Goal: Task Accomplishment & Management: Manage account settings

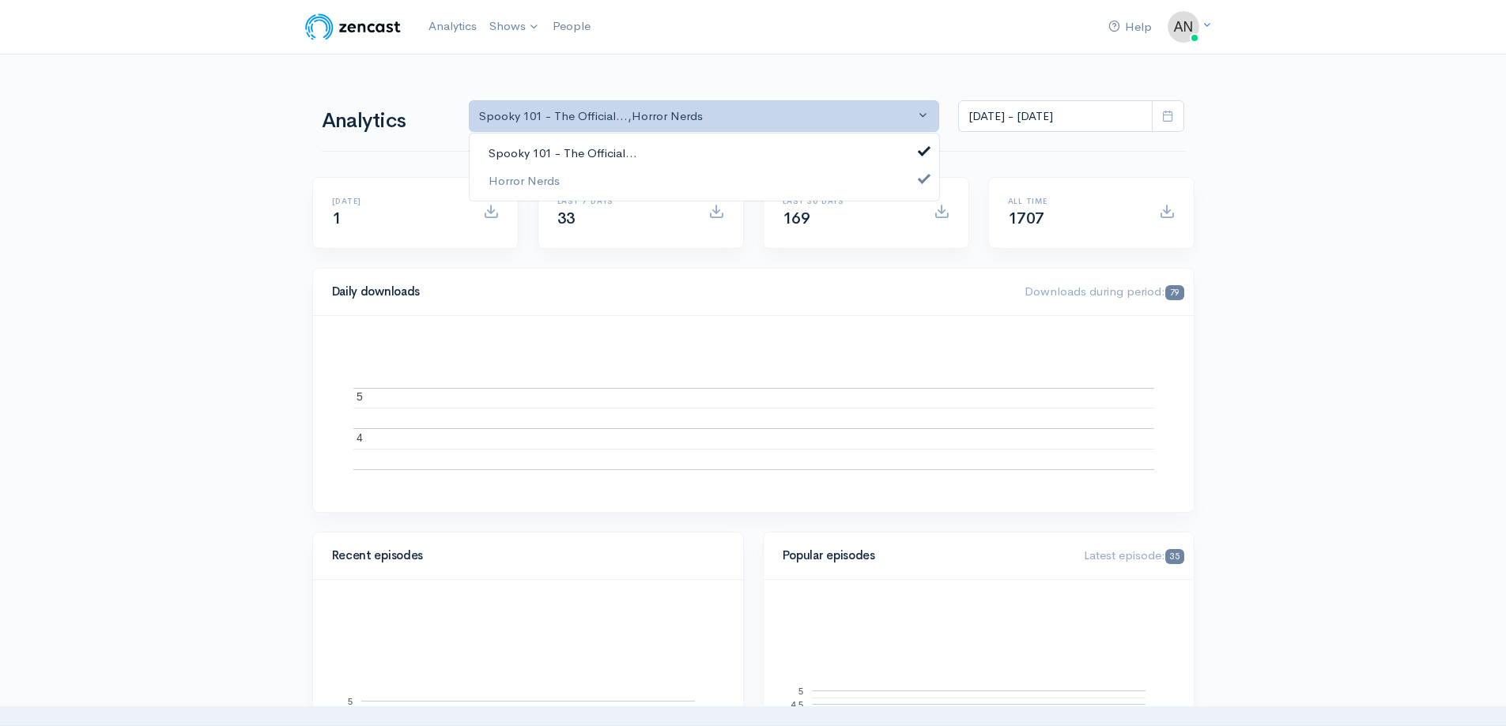
click at [673, 148] on link "Spooky 101 - The Official..." at bounding box center [705, 154] width 470 height 28
select select "14706"
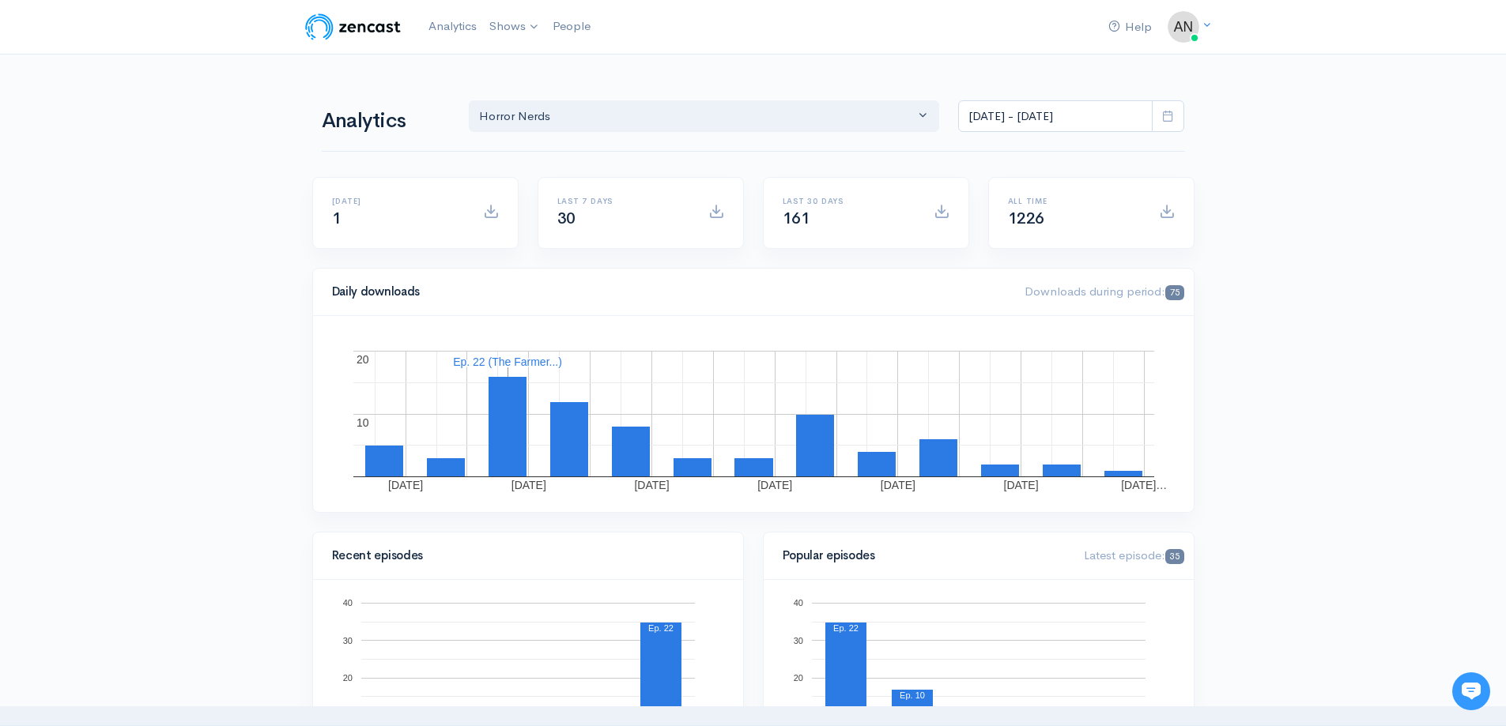
click at [1163, 122] on icon at bounding box center [1168, 116] width 12 height 12
click at [992, 324] on li "All time" at bounding box center [1014, 322] width 111 height 25
type input "Feb 9, 2021 - Aug 15, 2025"
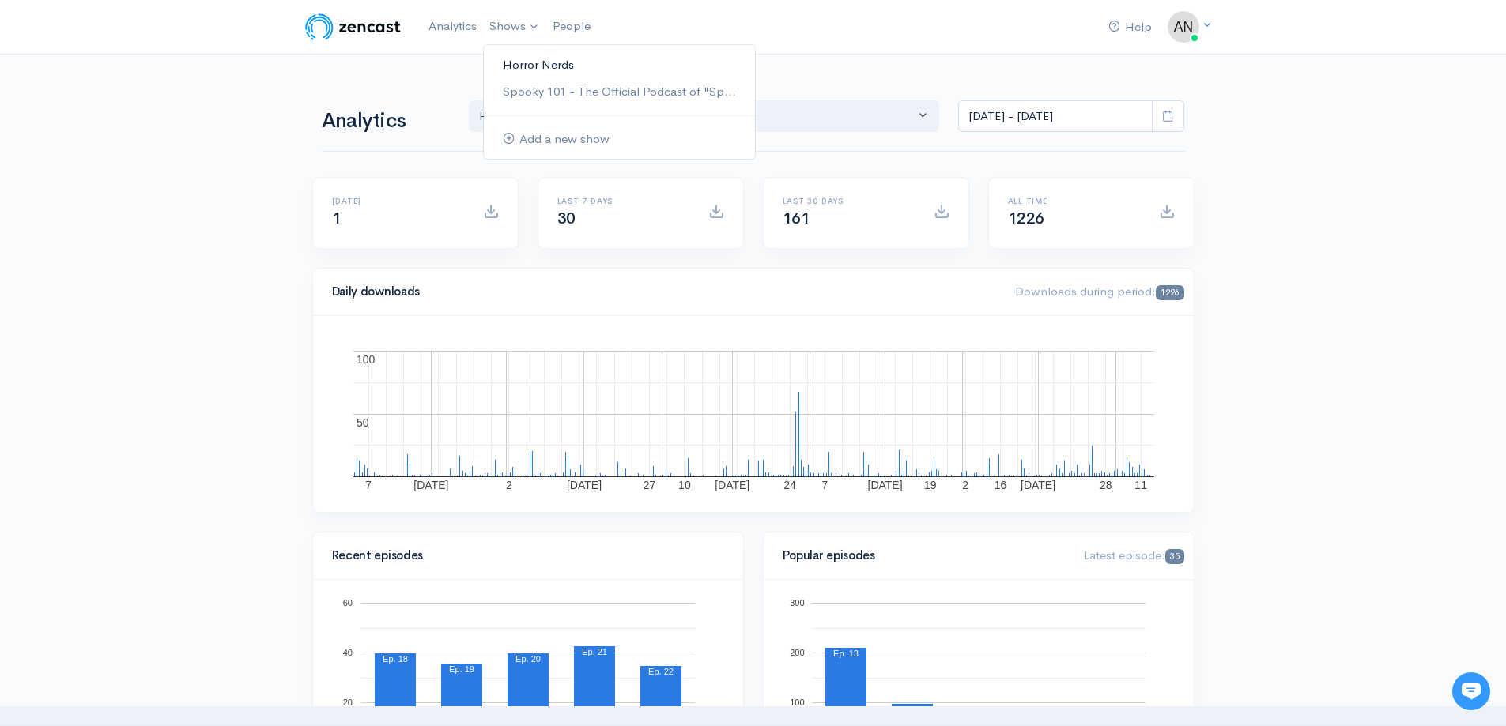
click at [507, 55] on link "Horror Nerds" at bounding box center [619, 65] width 271 height 28
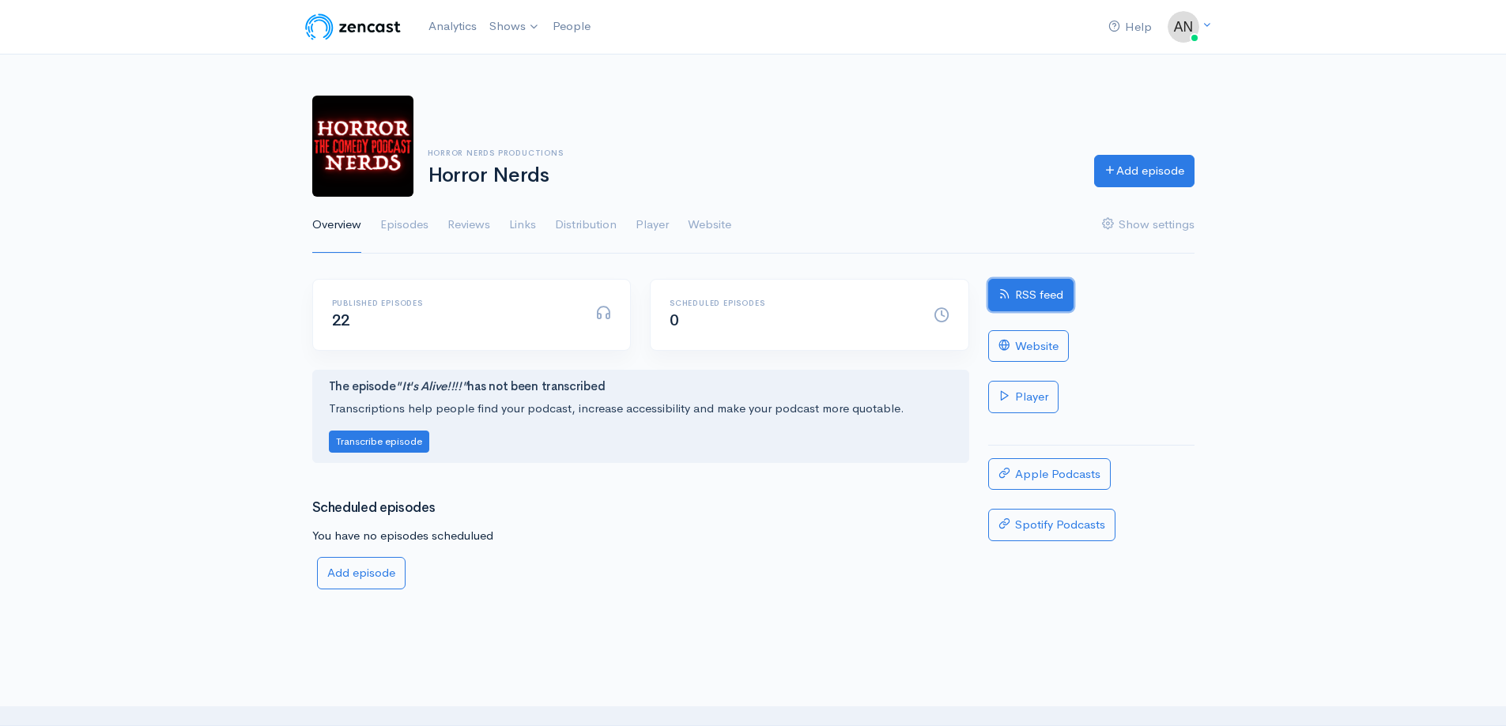
click at [1012, 292] on link "RSS feed" at bounding box center [1030, 295] width 85 height 32
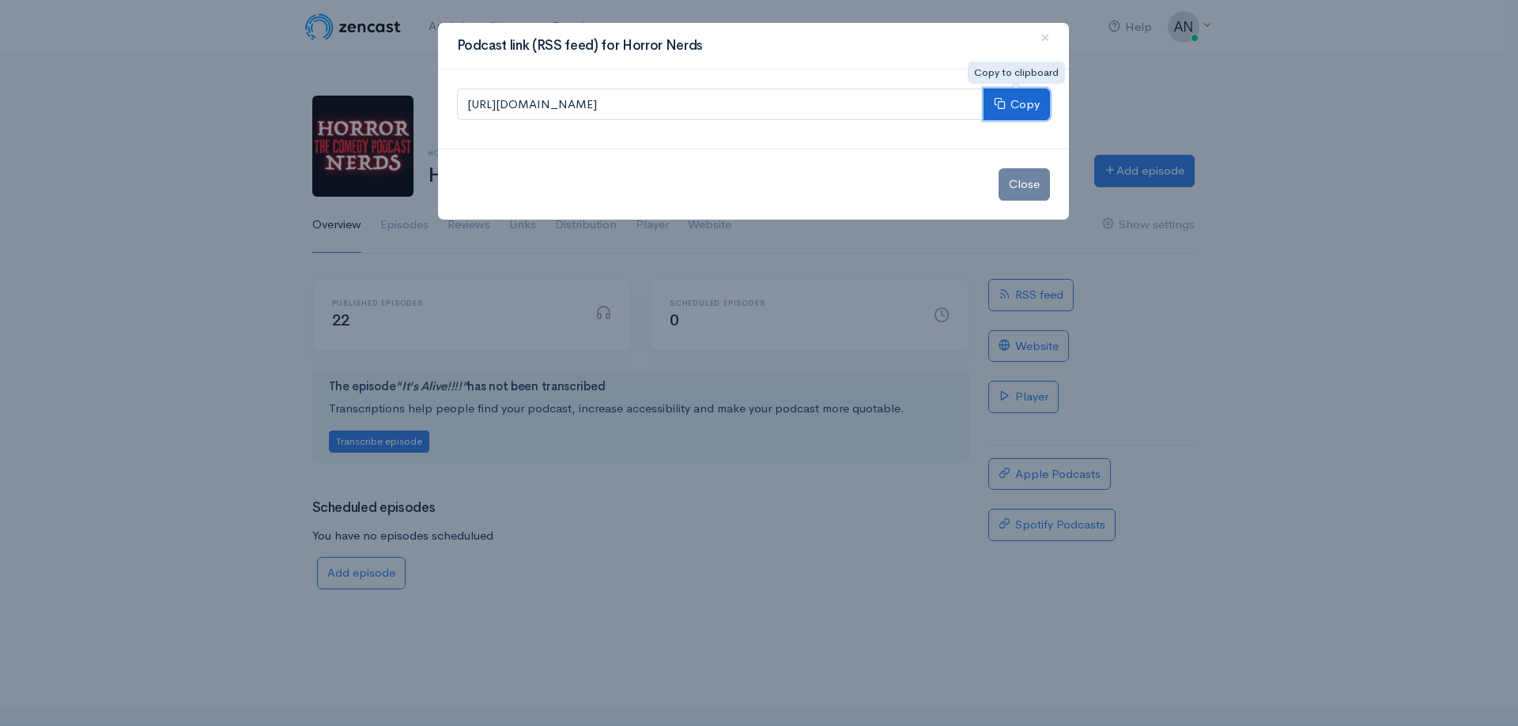
click at [1029, 107] on button "Copy" at bounding box center [1016, 105] width 66 height 32
click at [1042, 40] on span "×" at bounding box center [1044, 37] width 9 height 23
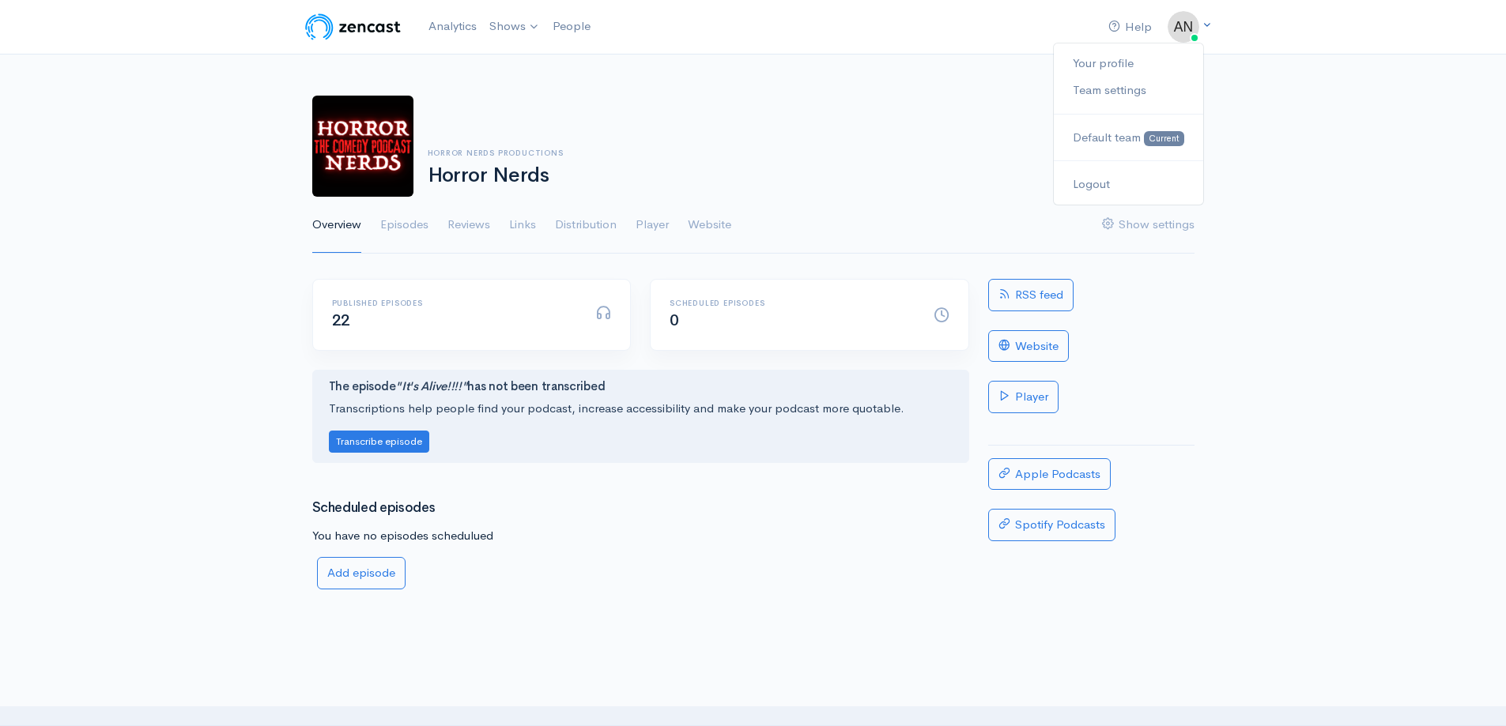
click at [1183, 36] on img at bounding box center [1184, 27] width 32 height 32
click at [1120, 86] on link "Team settings" at bounding box center [1128, 91] width 149 height 28
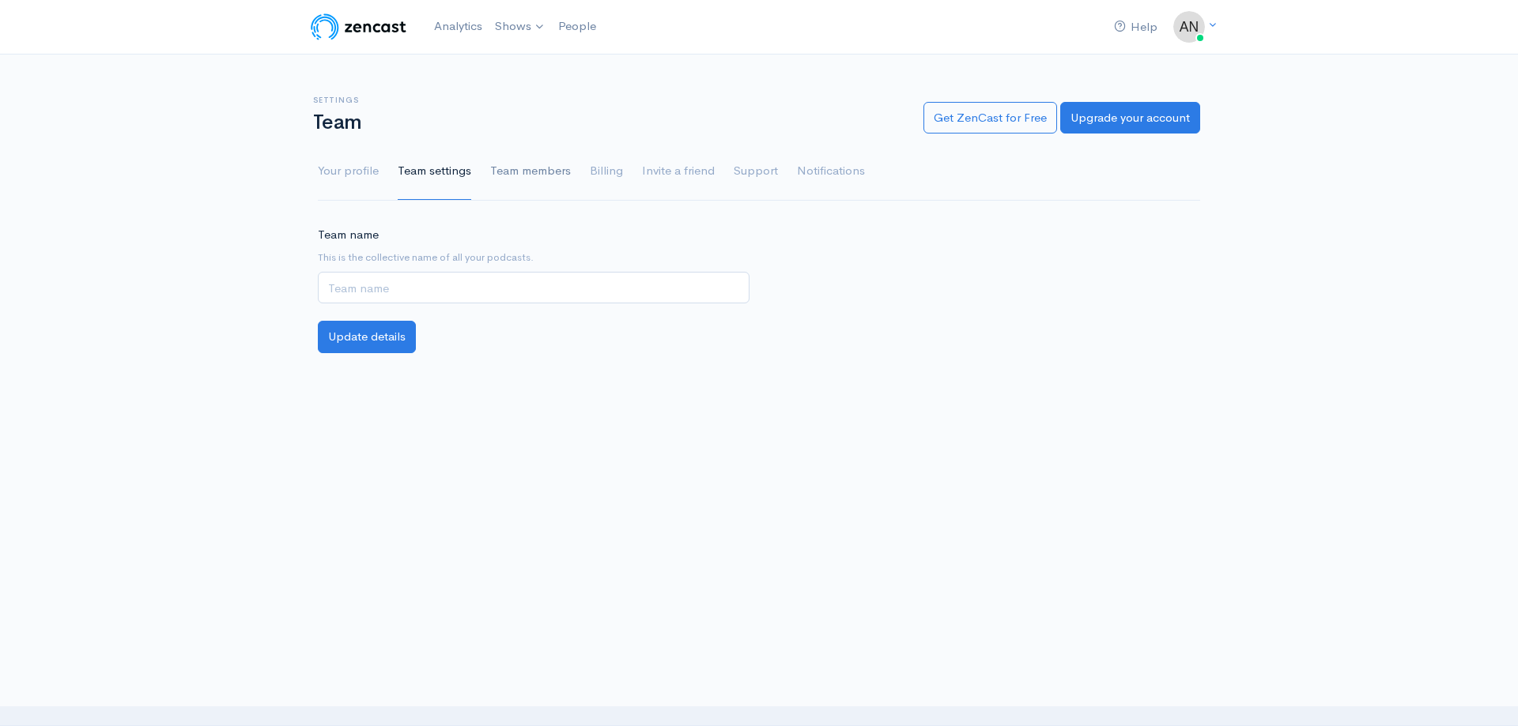
click at [550, 175] on link "Team members" at bounding box center [530, 171] width 81 height 57
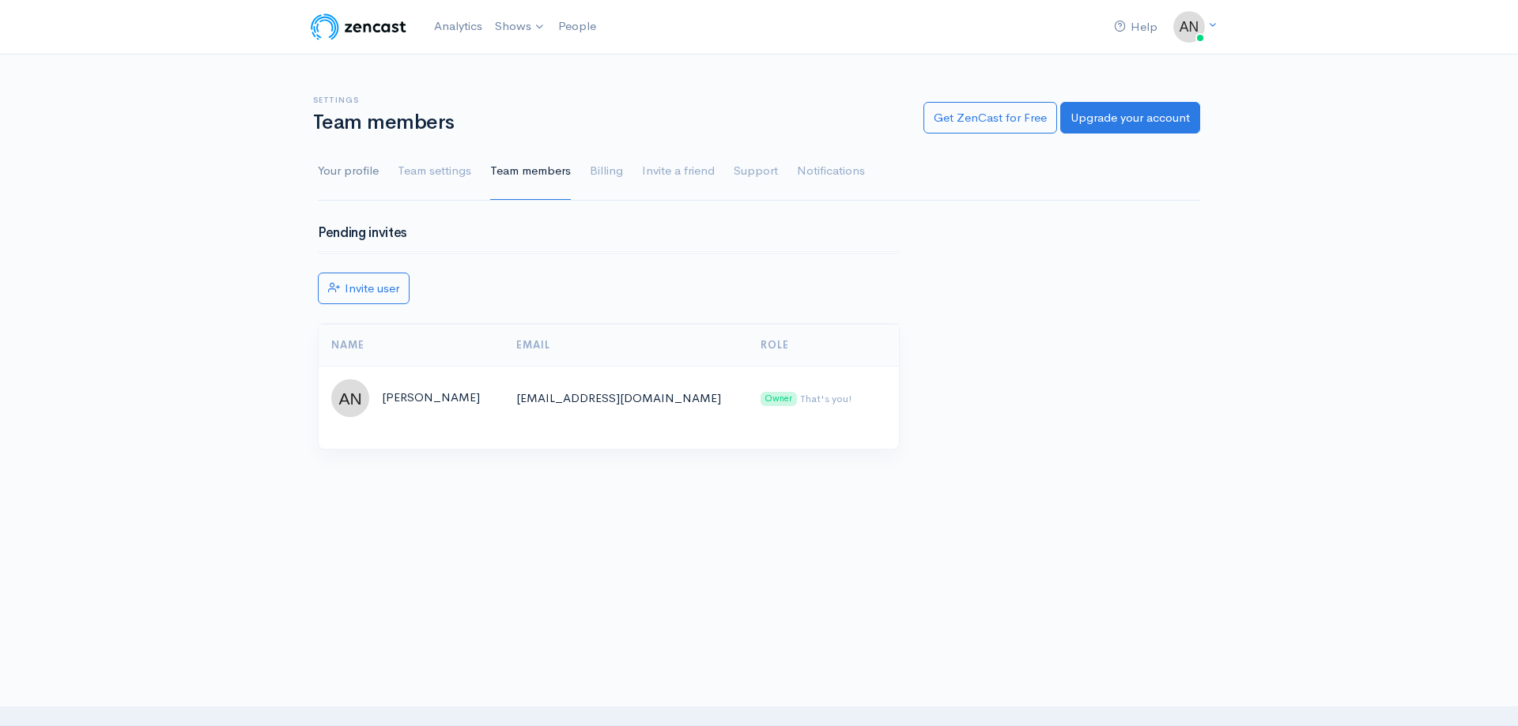
click at [369, 175] on link "Your profile" at bounding box center [348, 171] width 61 height 57
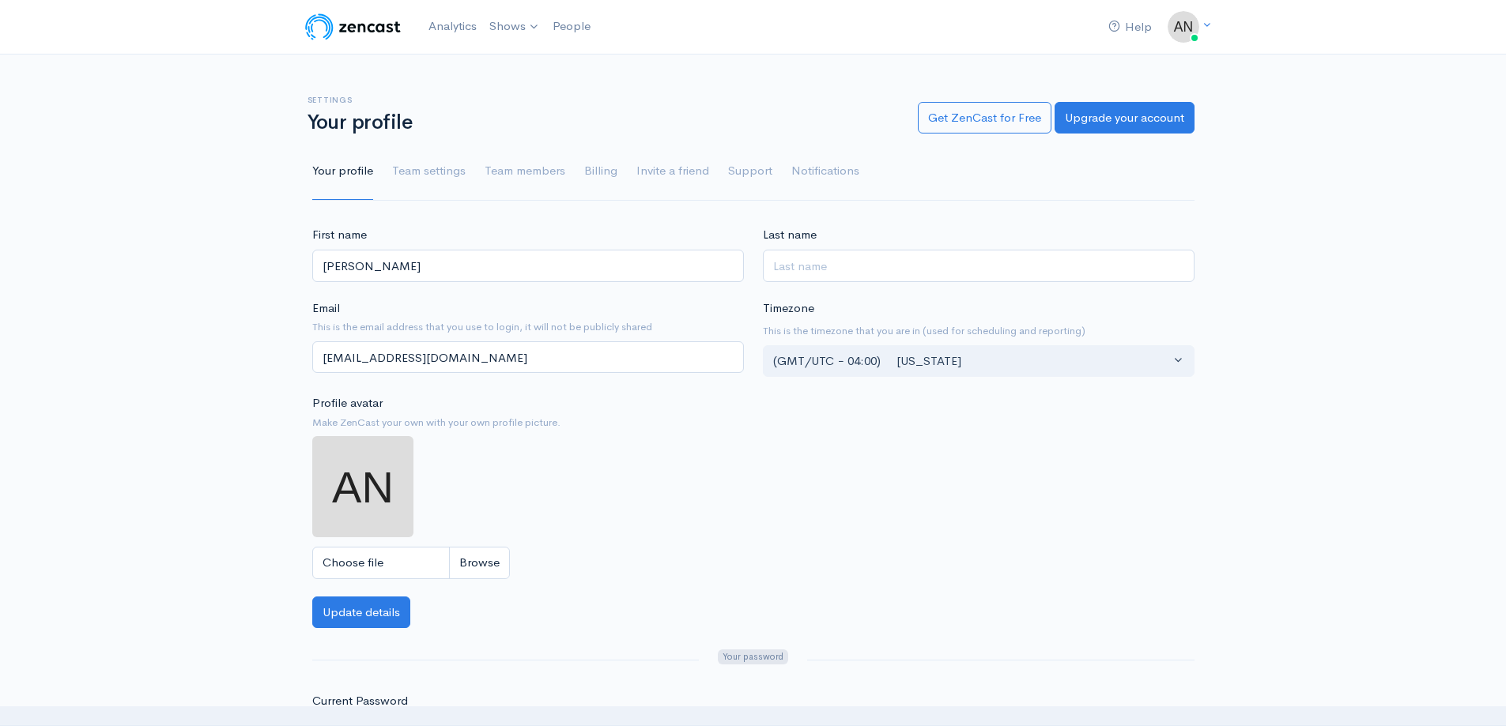
click at [729, 456] on div "Profile avatar Make ZenCast your own with your own profile picture. Choose file" at bounding box center [528, 486] width 432 height 185
click at [417, 171] on link "Team settings" at bounding box center [429, 171] width 74 height 57
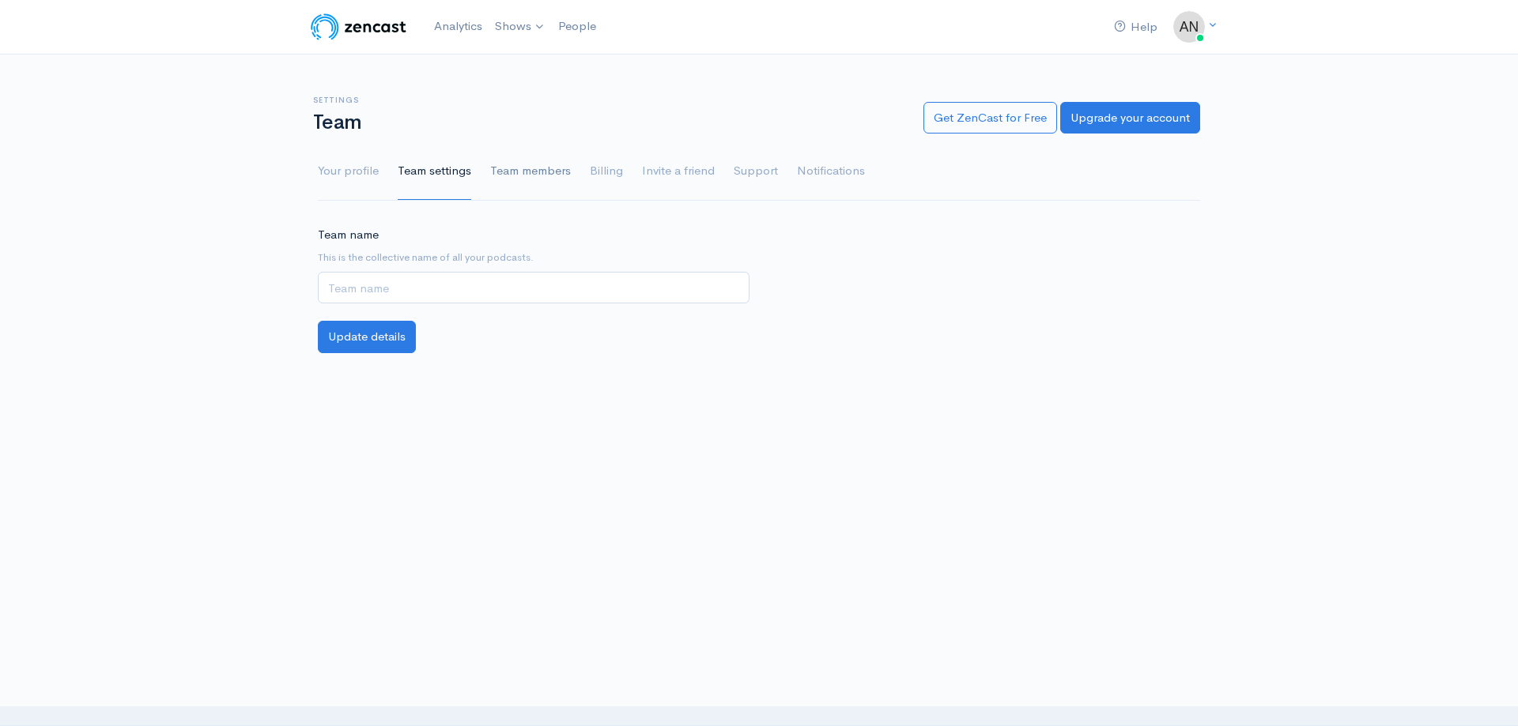
click at [516, 153] on link "Team members" at bounding box center [530, 171] width 81 height 57
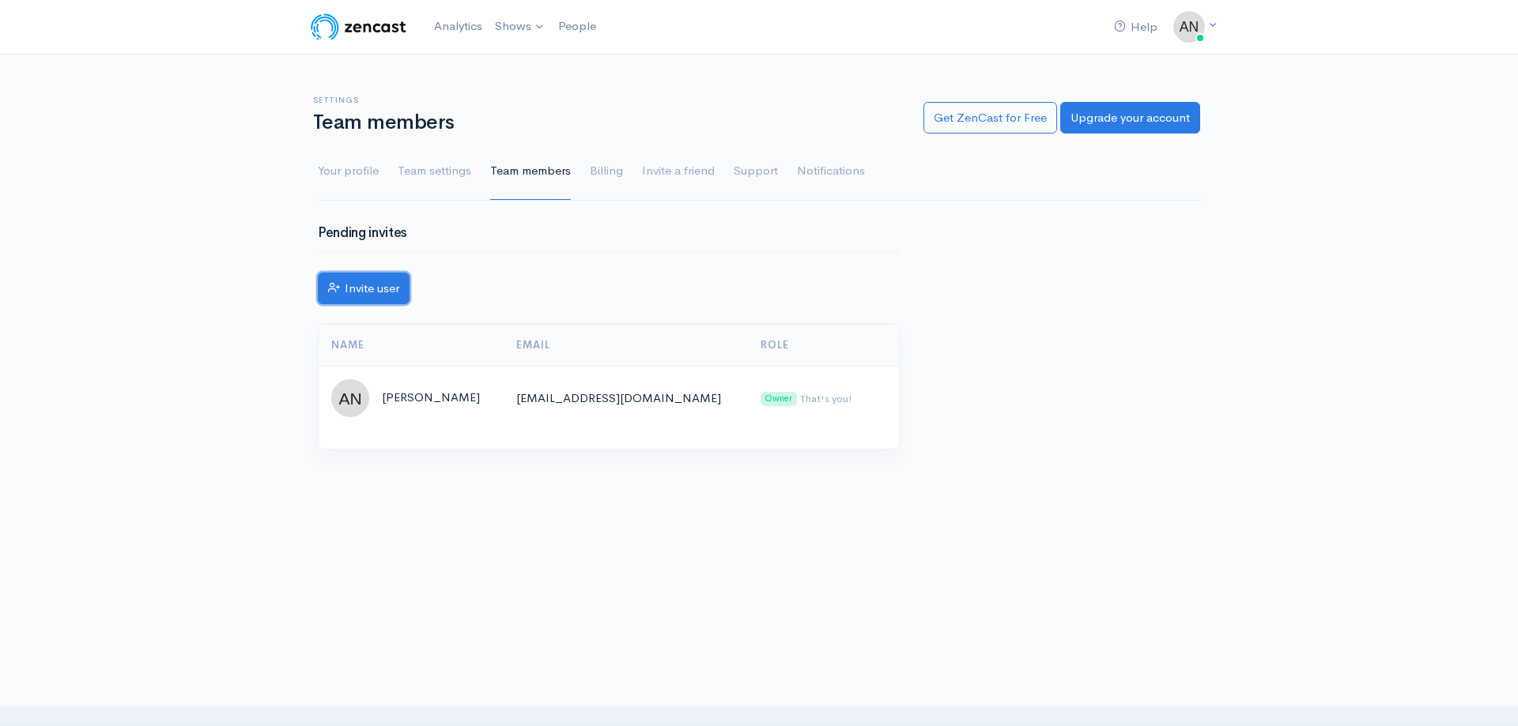
click at [382, 287] on link "Invite user" at bounding box center [364, 289] width 92 height 32
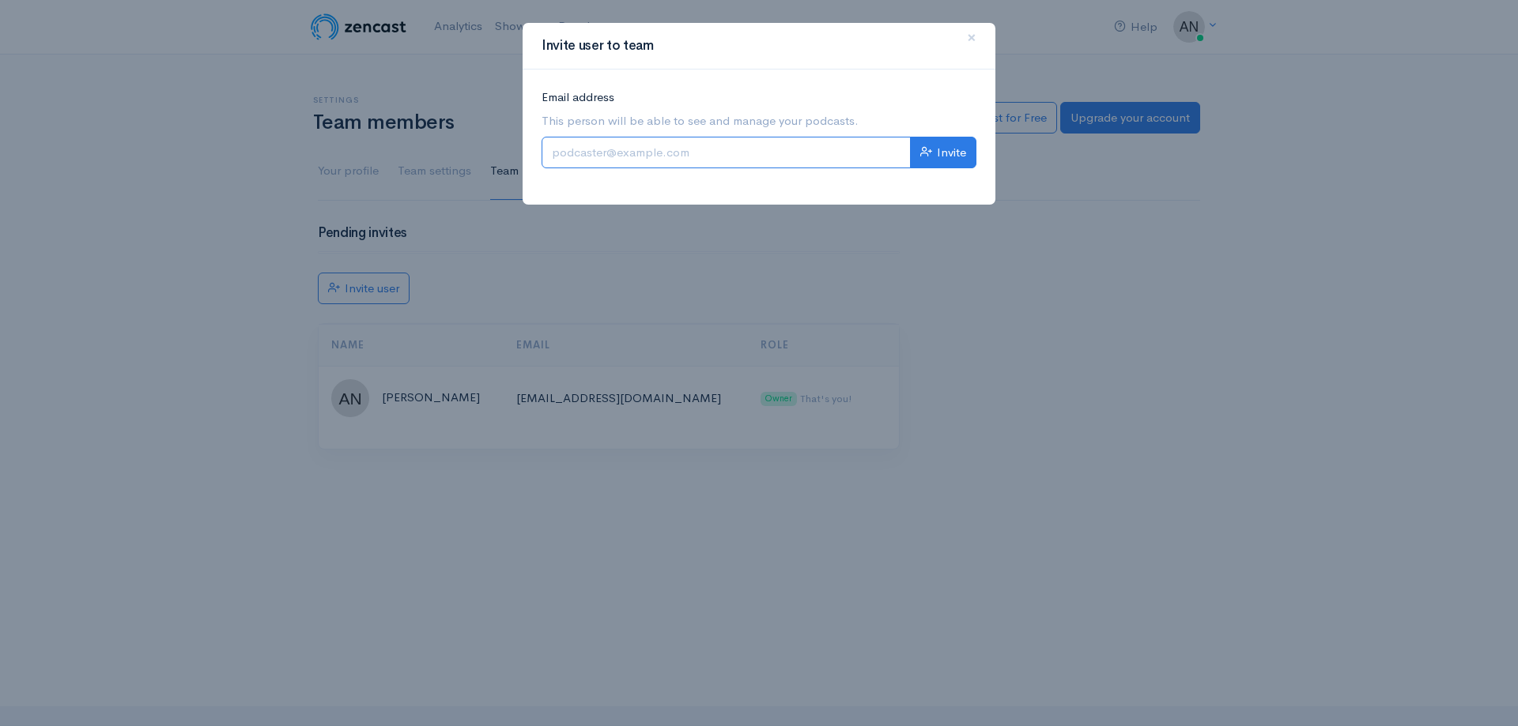
click at [657, 145] on input "Email address" at bounding box center [725, 153] width 369 height 32
type input "bonnie@vosuperhero.com"
click at [943, 148] on button "Invite" at bounding box center [943, 153] width 66 height 32
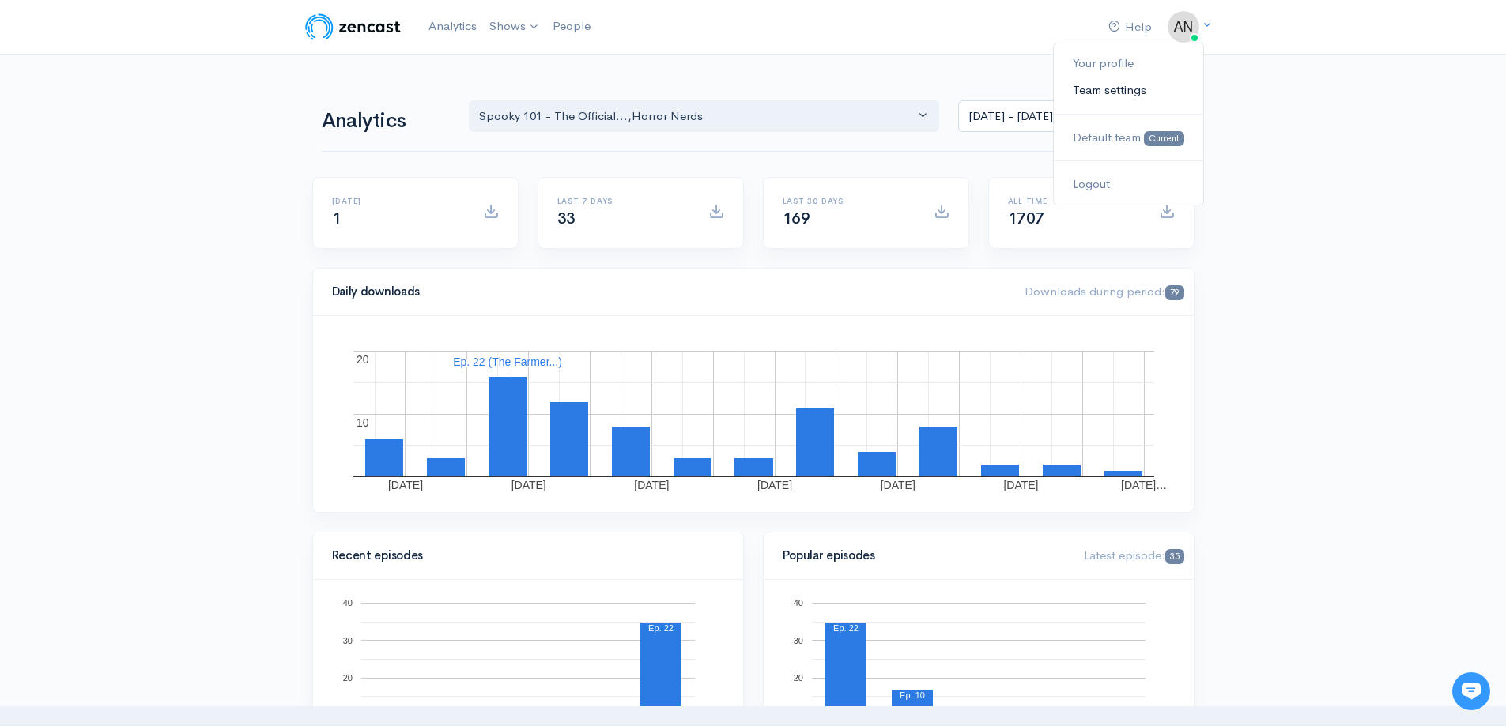
click at [1112, 85] on link "Team settings" at bounding box center [1128, 91] width 149 height 28
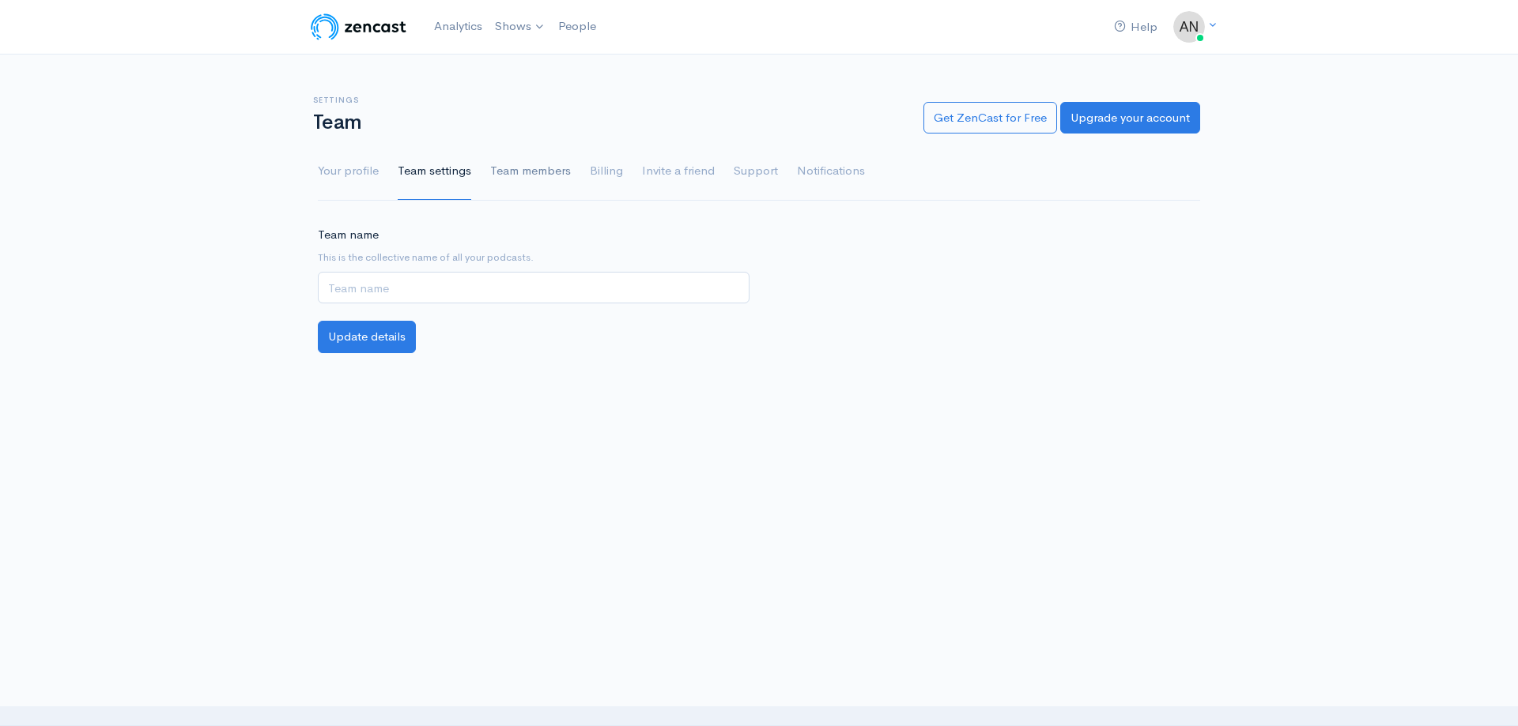
click at [522, 173] on link "Team members" at bounding box center [530, 171] width 81 height 57
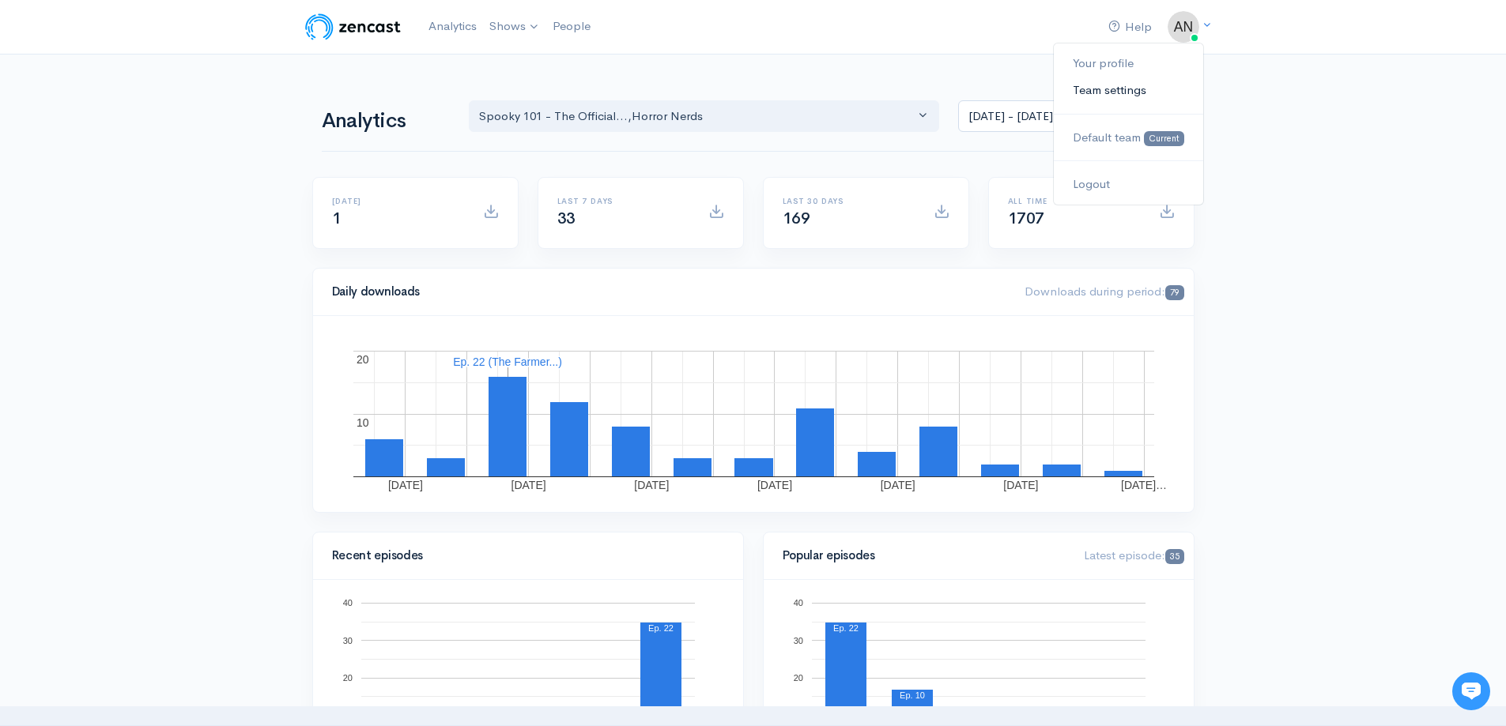
click at [1104, 89] on link "Team settings" at bounding box center [1128, 91] width 149 height 28
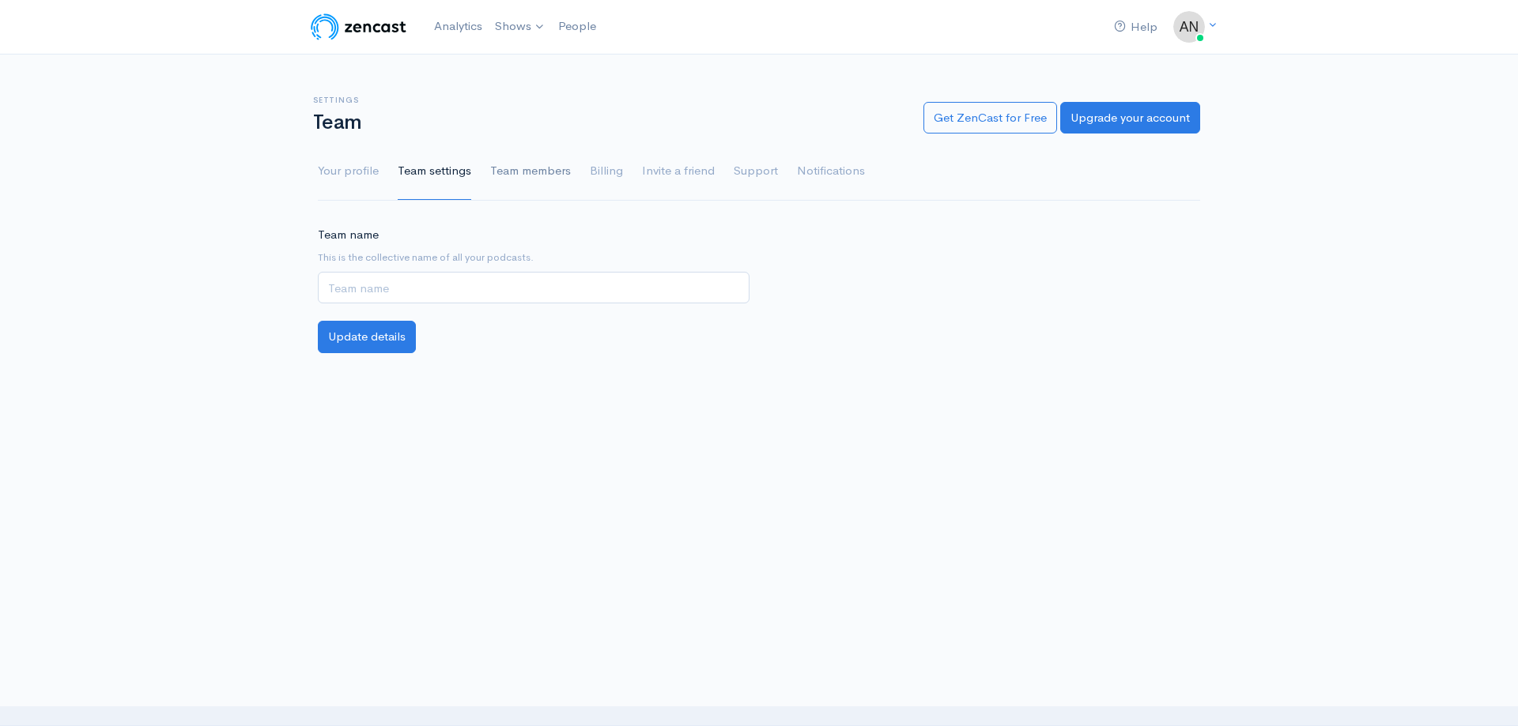
click at [511, 164] on link "Team members" at bounding box center [530, 171] width 81 height 57
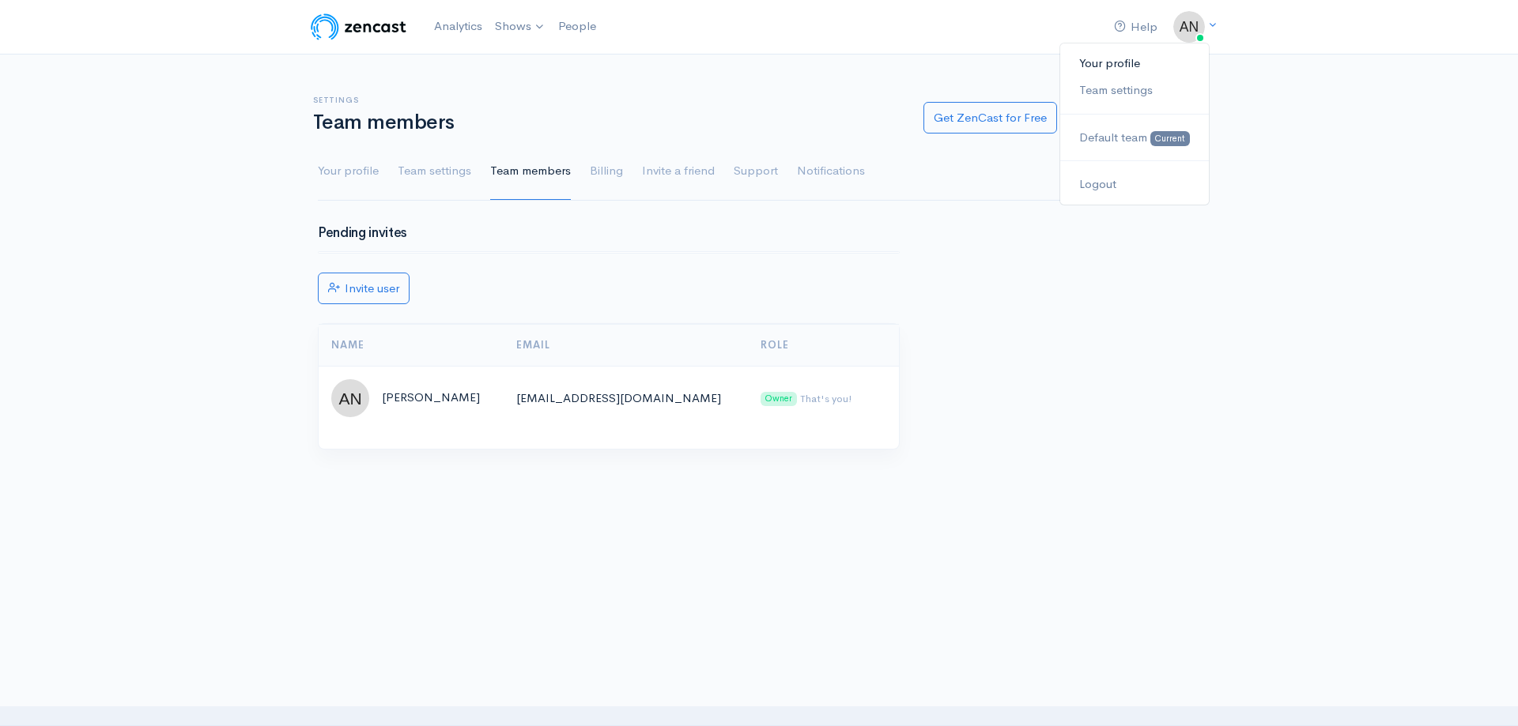
click at [1114, 68] on link "Your profile" at bounding box center [1134, 64] width 149 height 28
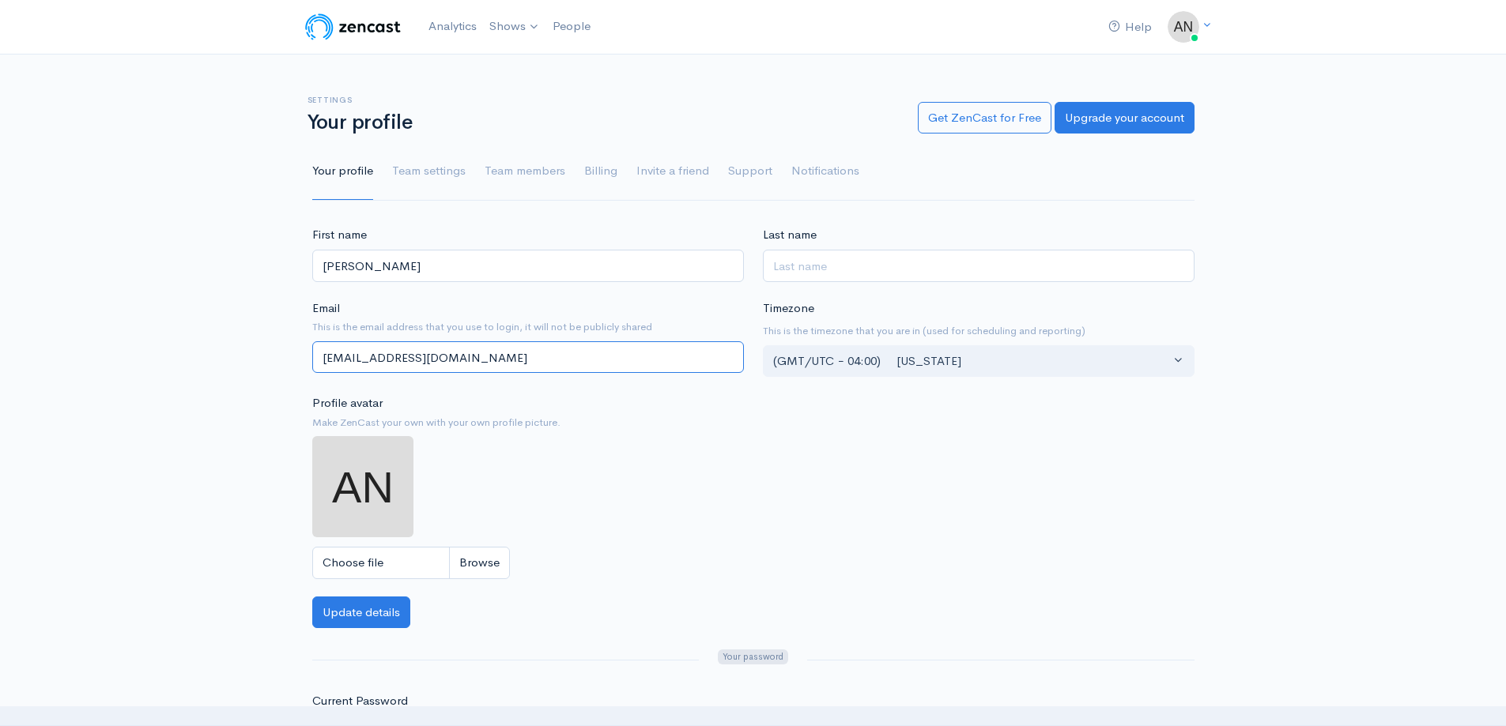
drag, startPoint x: 572, startPoint y: 362, endPoint x: 297, endPoint y: 374, distance: 275.4
click at [297, 374] on div "First name Anthony Last name Email This is the email address that you use to lo…" at bounding box center [753, 604] width 1506 height 757
type input "[PERSON_NAME][EMAIL_ADDRESS][DOMAIN_NAME]"
click at [641, 399] on div "Profile avatar Make ZenCast your own with your own profile picture. Choose file" at bounding box center [528, 486] width 432 height 185
click at [378, 610] on button "Update details" at bounding box center [361, 613] width 98 height 32
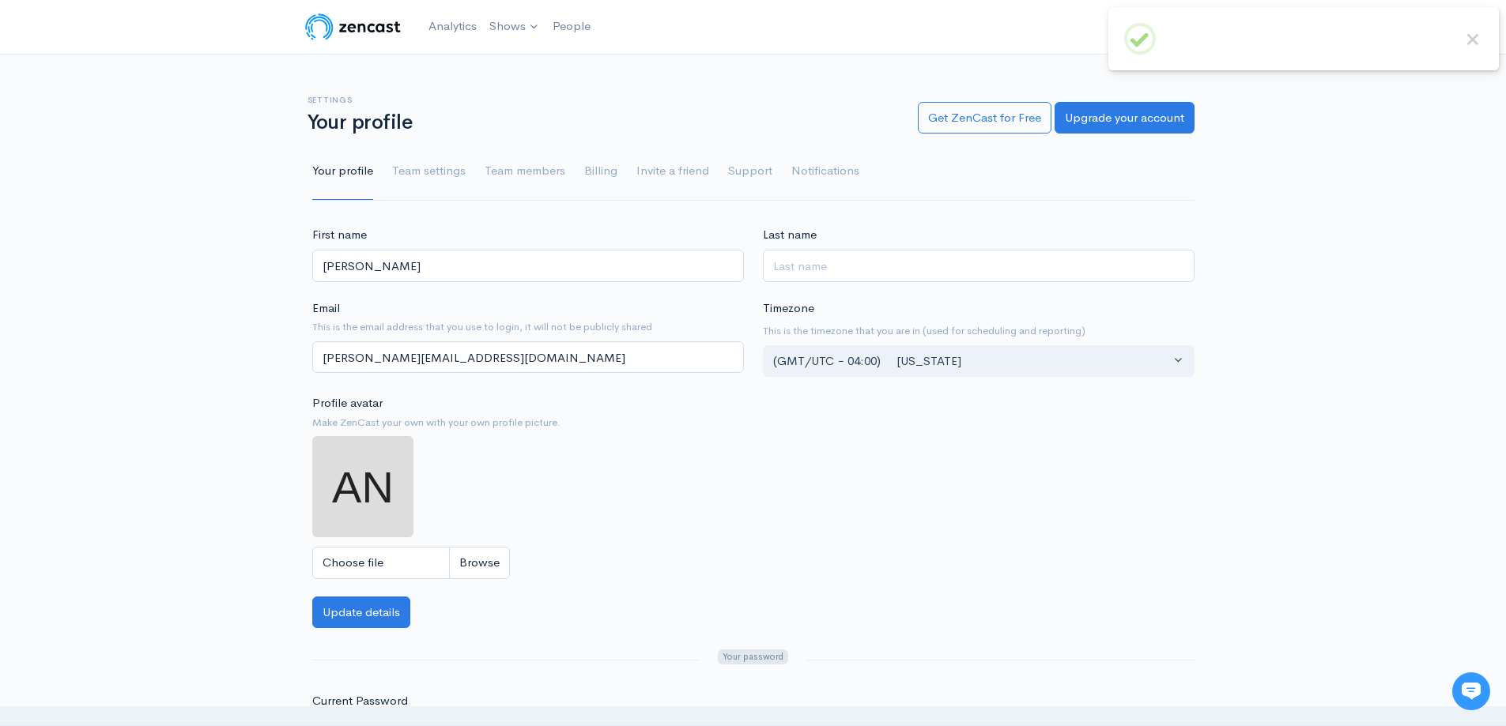
click at [338, 164] on link "Your profile" at bounding box center [342, 171] width 61 height 57
drag, startPoint x: 499, startPoint y: 363, endPoint x: 250, endPoint y: 356, distance: 249.1
click at [250, 356] on div "First name Anthony Last name Email This is the email address that you use to lo…" at bounding box center [753, 604] width 1506 height 757
paste input "anthonylandry78@yaho"
type input "[EMAIL_ADDRESS][DOMAIN_NAME]"
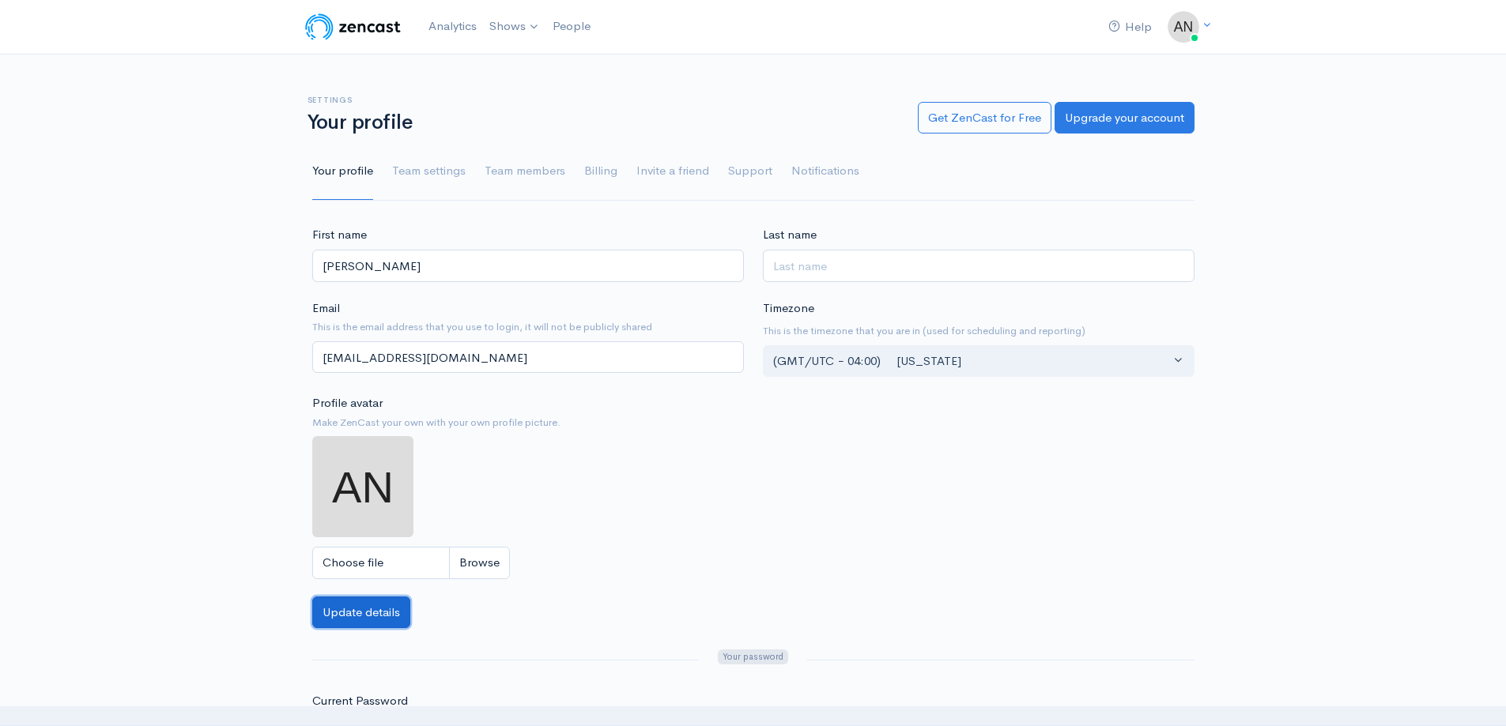
click at [374, 617] on button "Update details" at bounding box center [361, 613] width 98 height 32
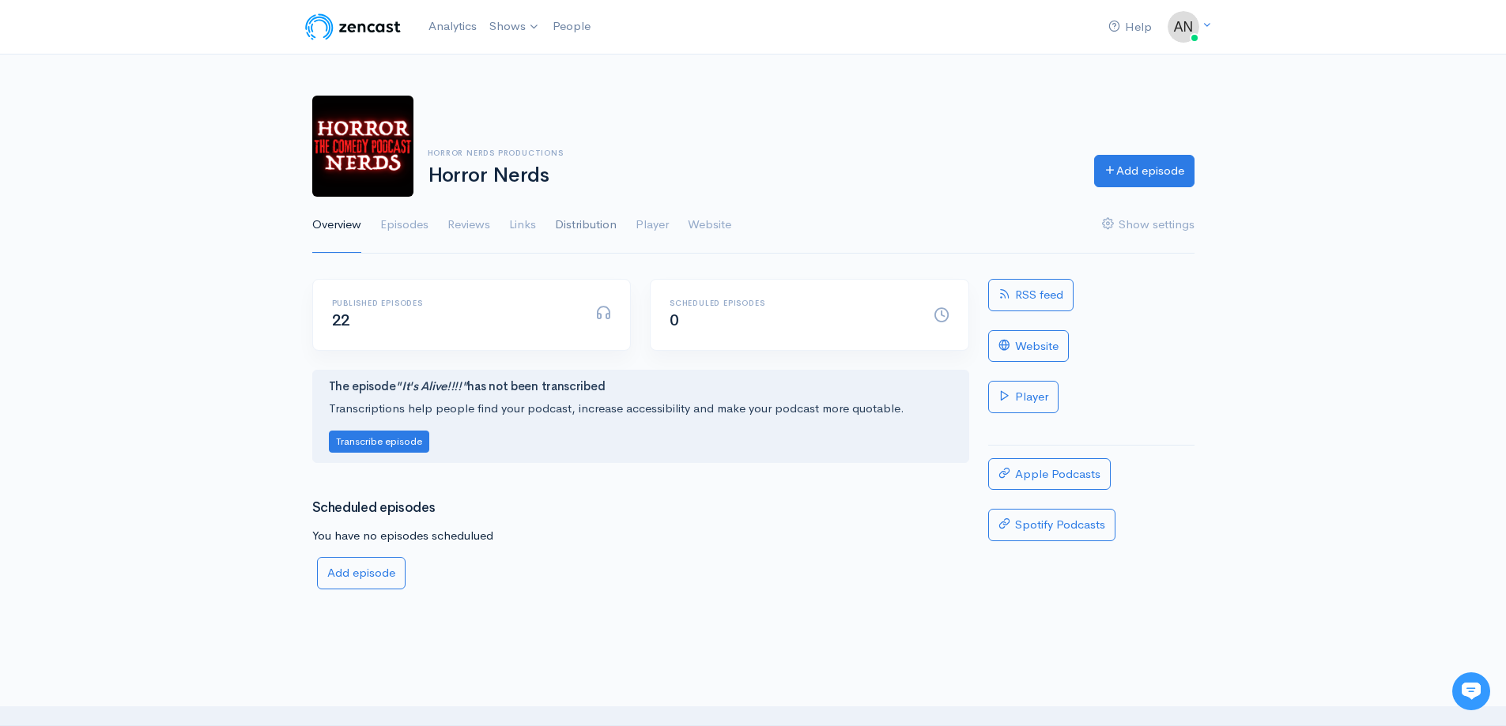
click at [583, 228] on link "Distribution" at bounding box center [586, 225] width 62 height 57
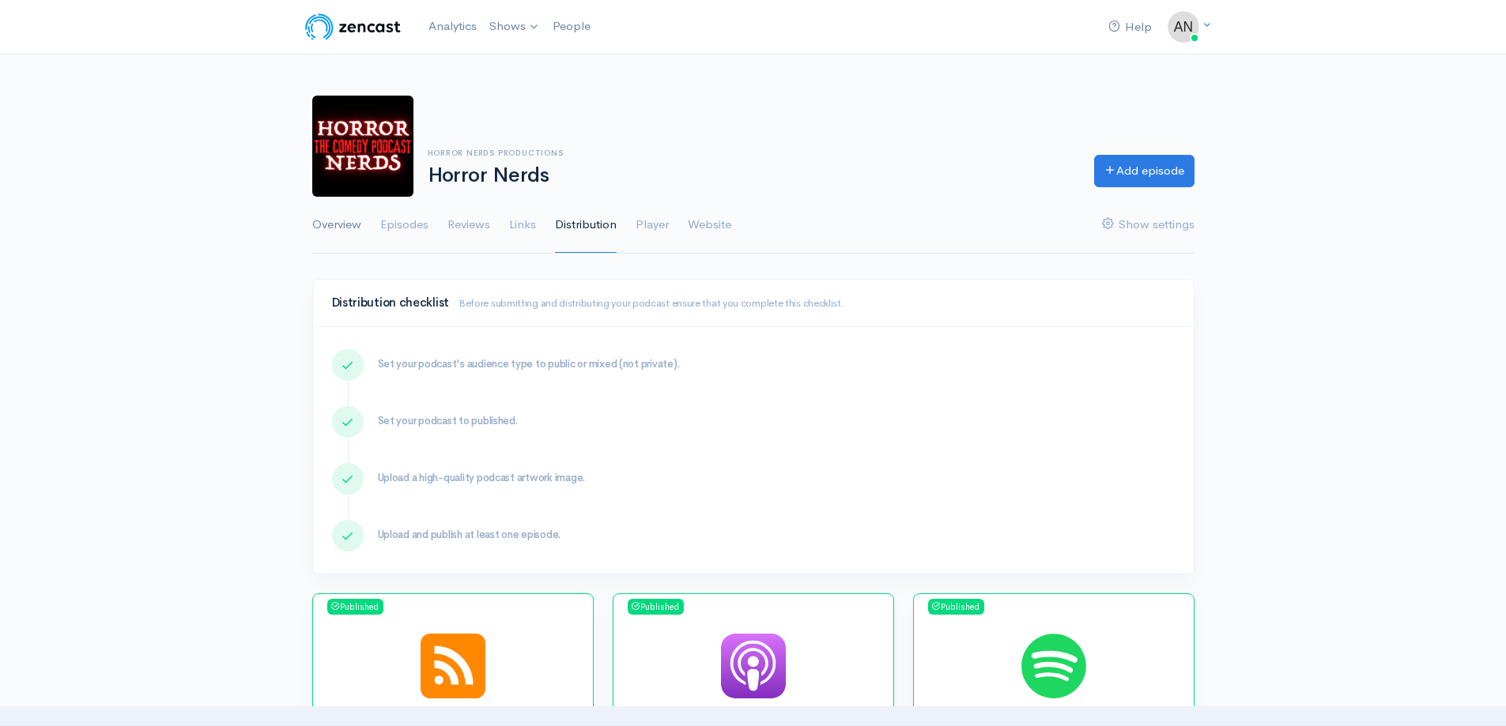
click at [345, 215] on link "Overview" at bounding box center [336, 225] width 49 height 57
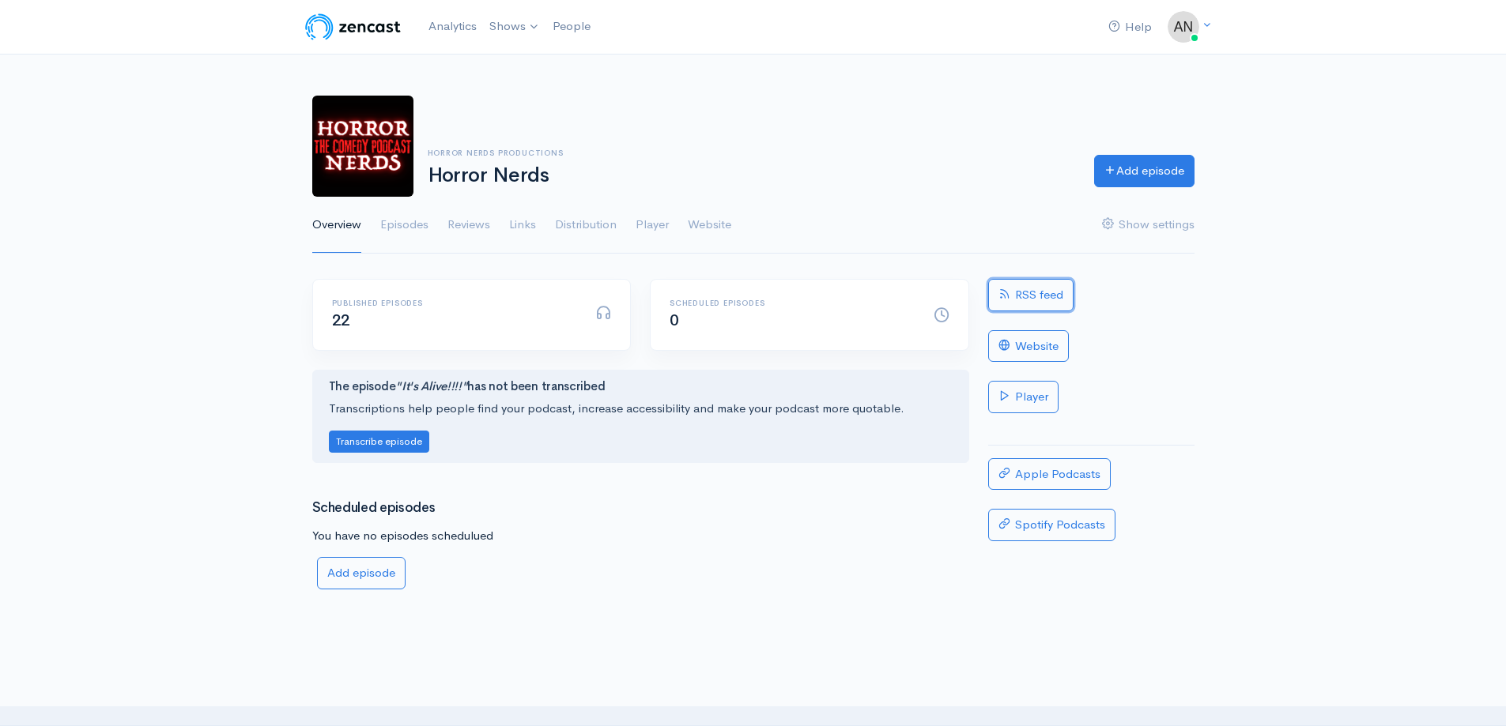
click at [1048, 295] on link "RSS feed" at bounding box center [1030, 295] width 85 height 32
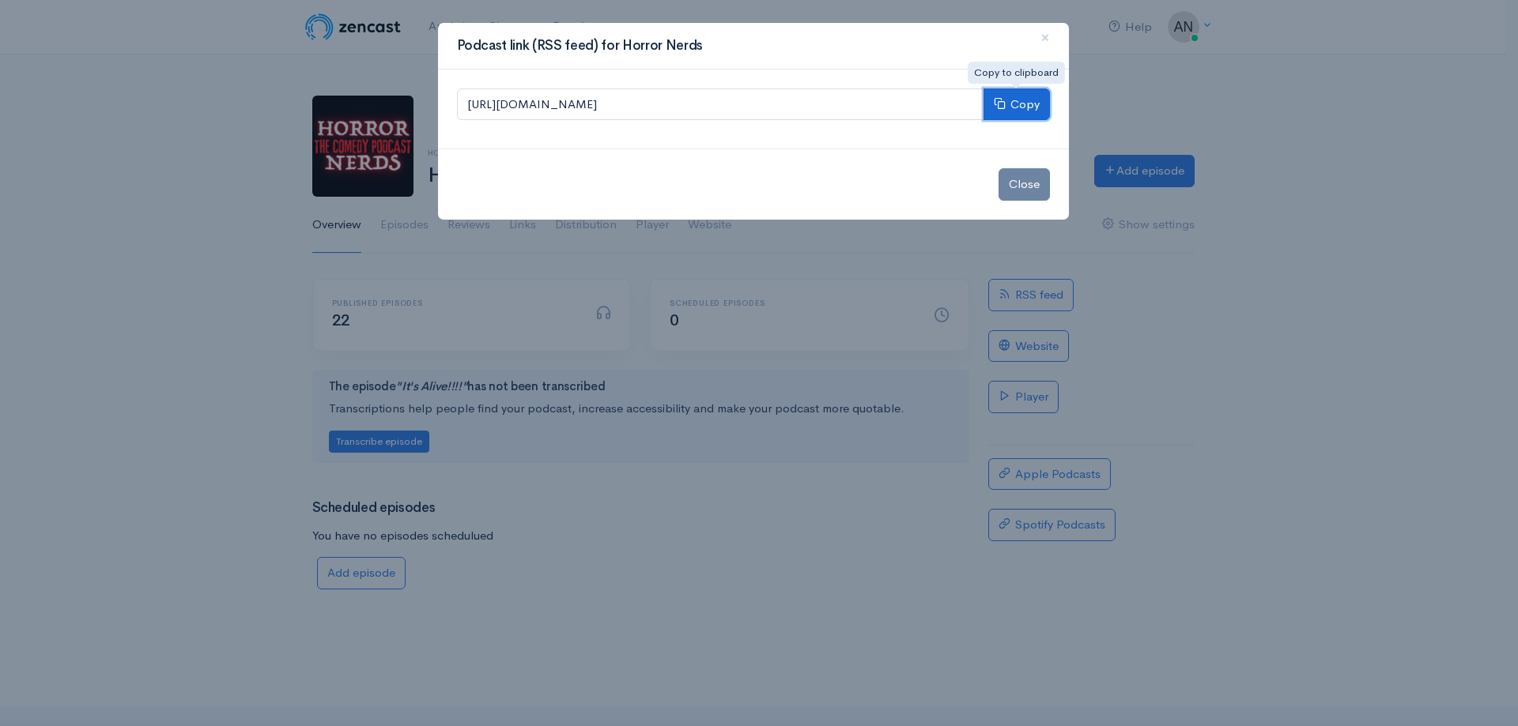
click at [1011, 97] on button "Copy" at bounding box center [1016, 105] width 66 height 32
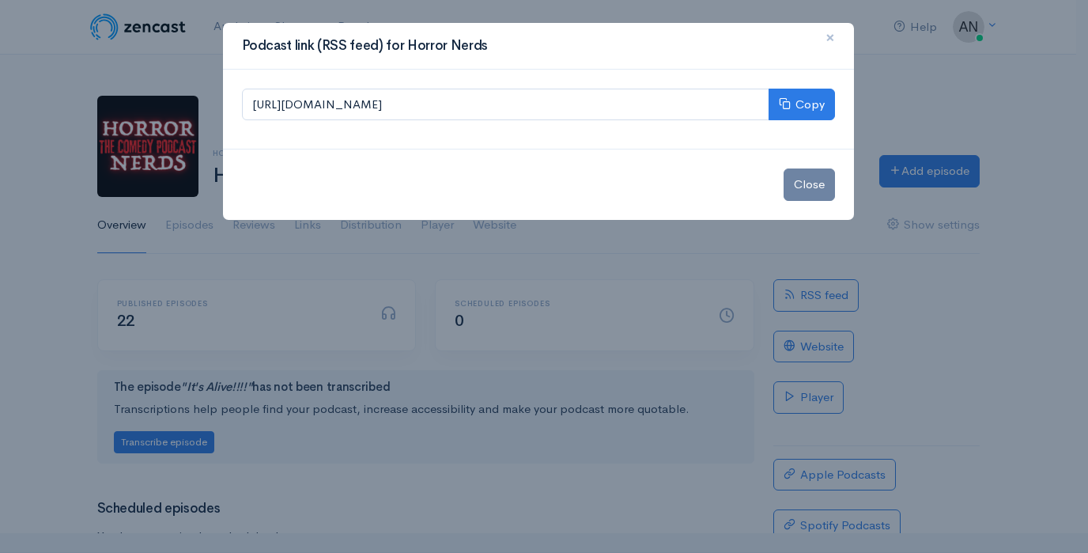
click at [834, 43] on span "×" at bounding box center [829, 37] width 9 height 23
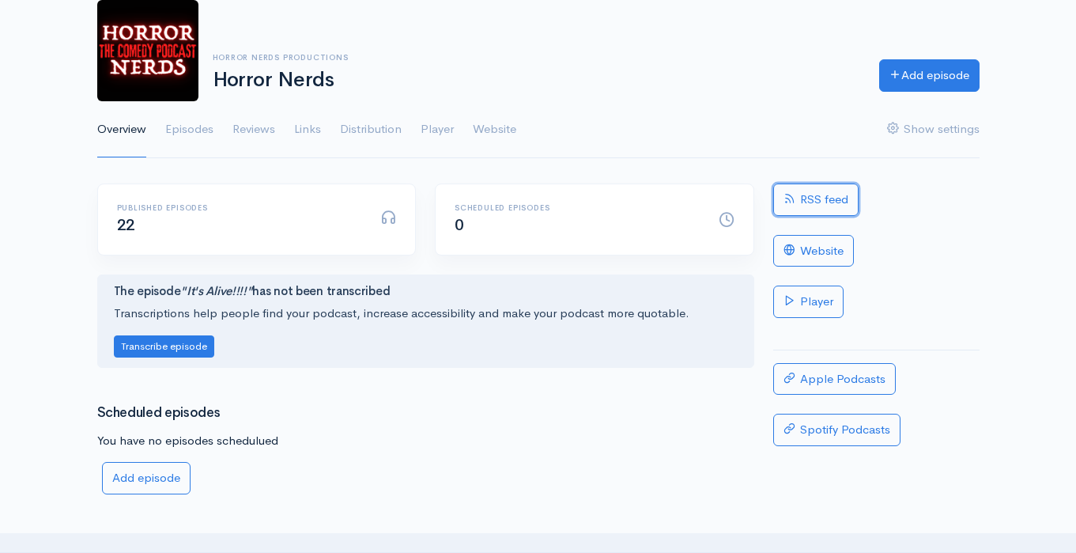
scroll to position [79, 0]
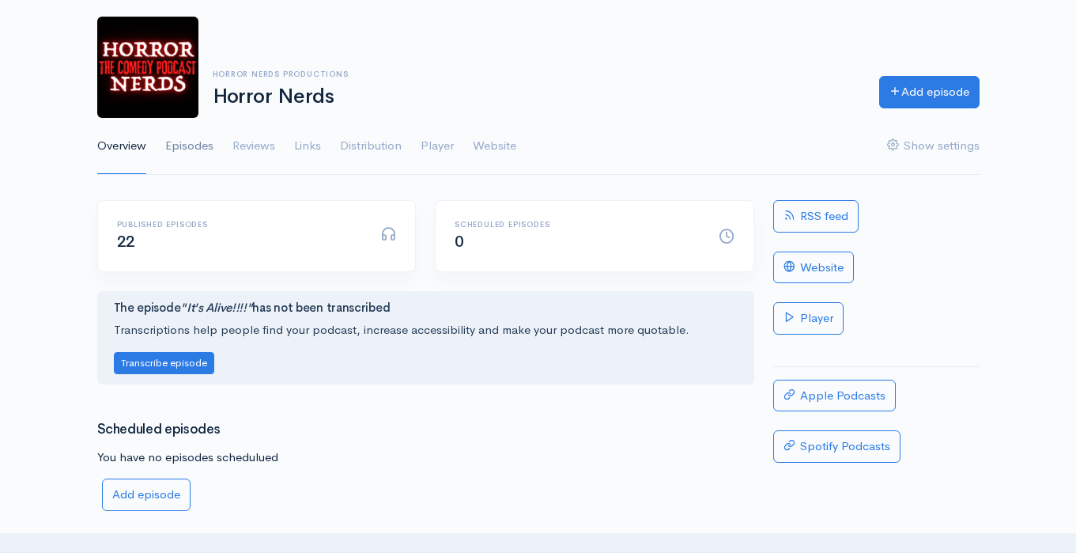
click at [183, 139] on link "Episodes" at bounding box center [189, 146] width 48 height 57
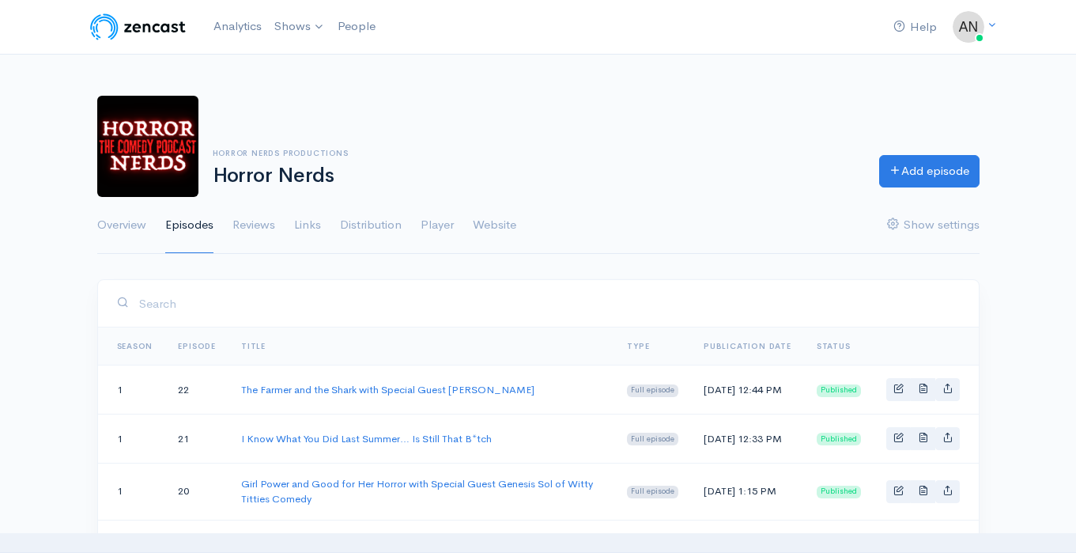
click at [184, 224] on link "Episodes" at bounding box center [189, 225] width 48 height 57
click at [257, 28] on link "Analytics" at bounding box center [237, 26] width 61 height 34
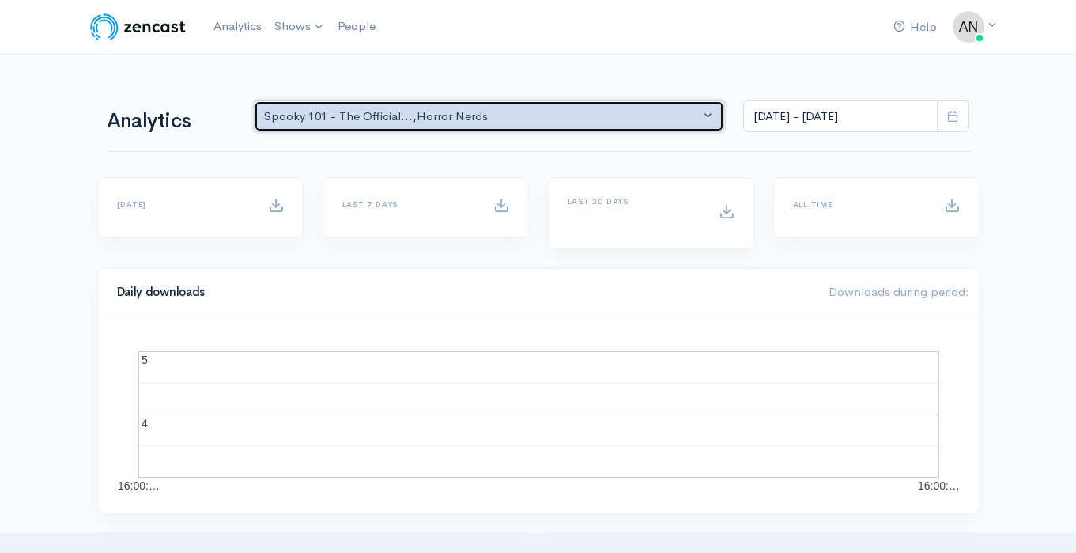
click at [499, 122] on div "Spooky 101 - The Official... , Horror Nerds" at bounding box center [482, 117] width 436 height 18
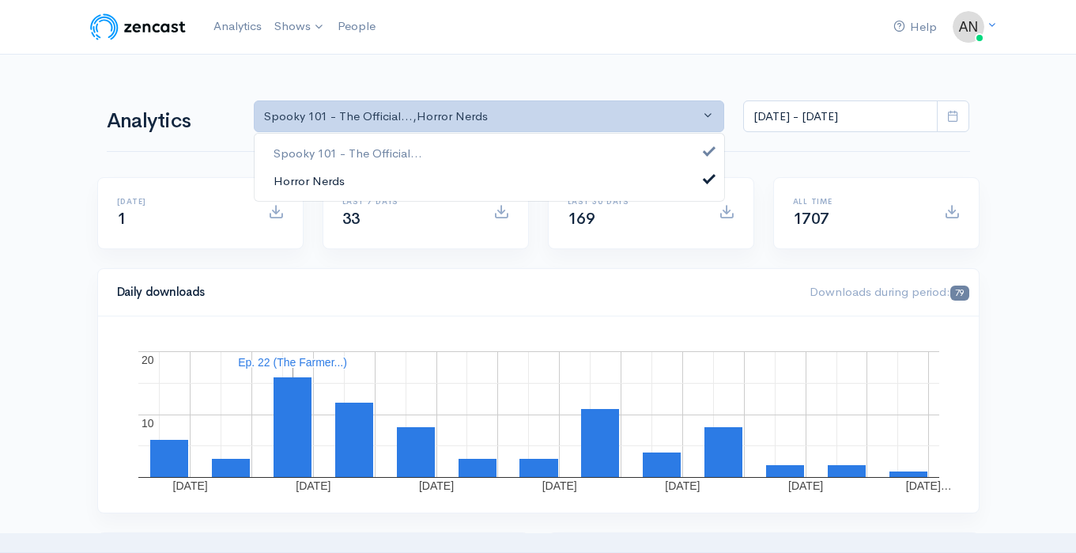
click at [446, 184] on link "Horror Nerds" at bounding box center [490, 181] width 470 height 28
click at [446, 151] on link "Spooky 101 - The Official..." at bounding box center [490, 154] width 470 height 28
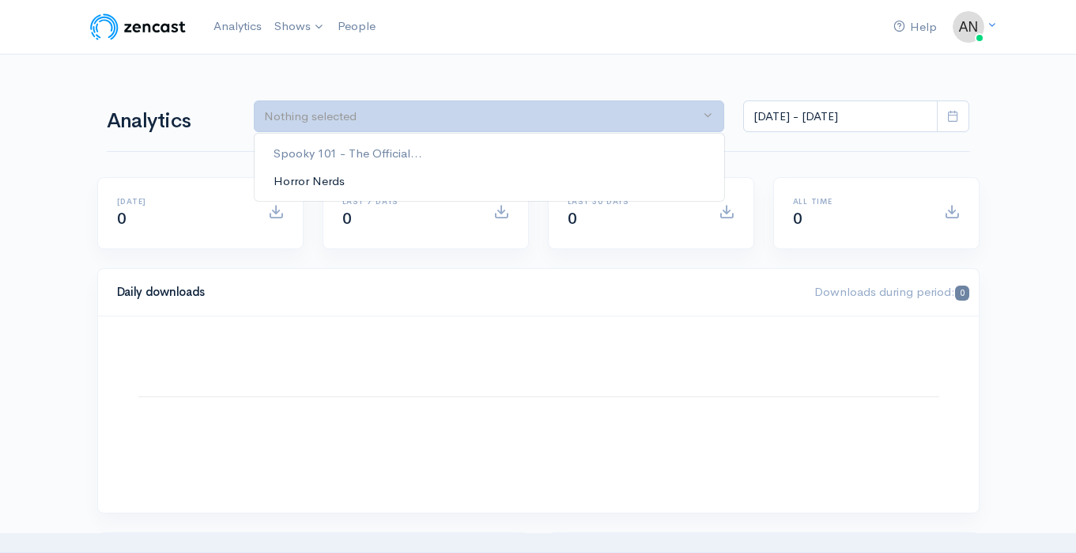
click at [425, 180] on link "Horror Nerds" at bounding box center [490, 181] width 470 height 28
select select "14706"
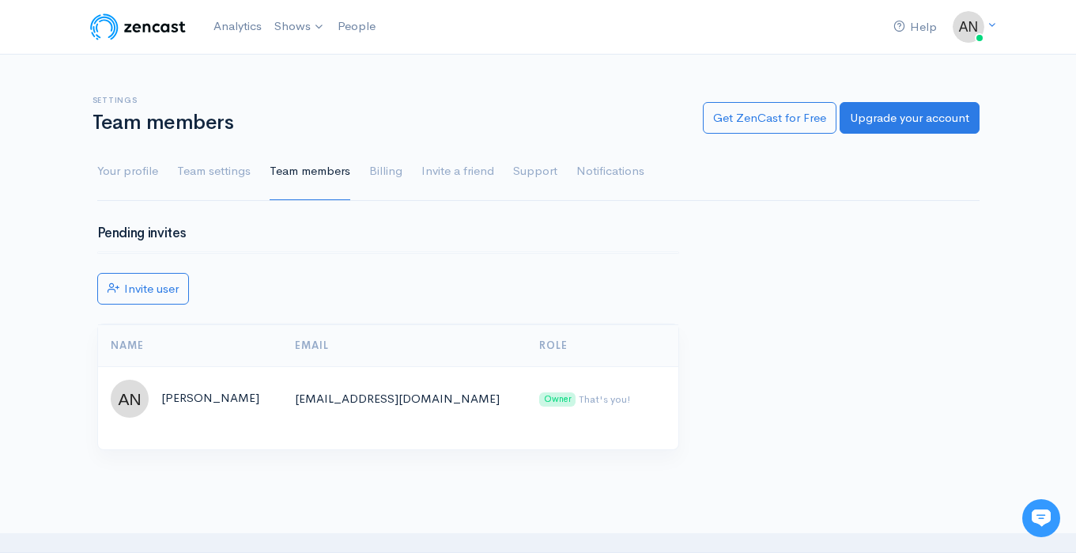
click at [29, 231] on div "Pending invites Invite user Name Email Role [PERSON_NAME] [EMAIL_ADDRESS][DOMAI…" at bounding box center [538, 347] width 1076 height 243
